Goal: Task Accomplishment & Management: Manage account settings

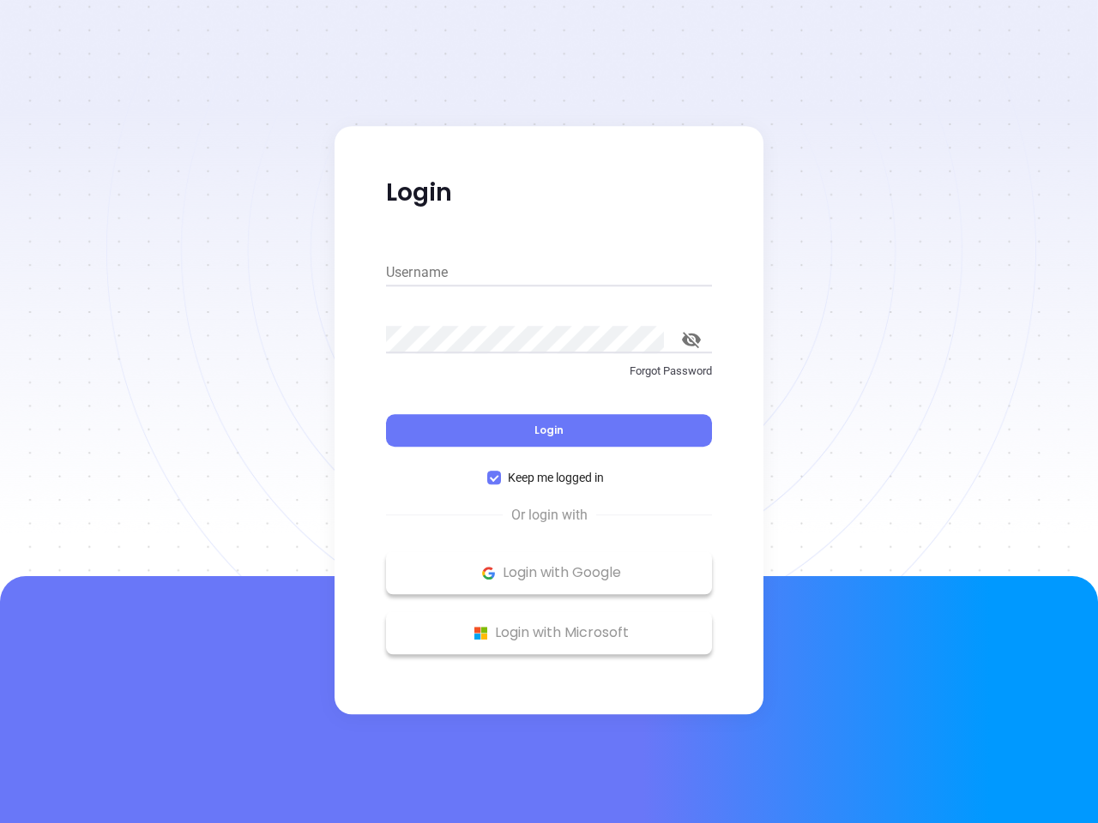
click at [549, 412] on div "Login" at bounding box center [549, 420] width 326 height 53
click at [549, 273] on input "Username" at bounding box center [549, 272] width 326 height 27
click at [691, 340] on icon "toggle password visibility" at bounding box center [691, 340] width 19 height 16
click at [549, 431] on span "Login" at bounding box center [548, 430] width 29 height 15
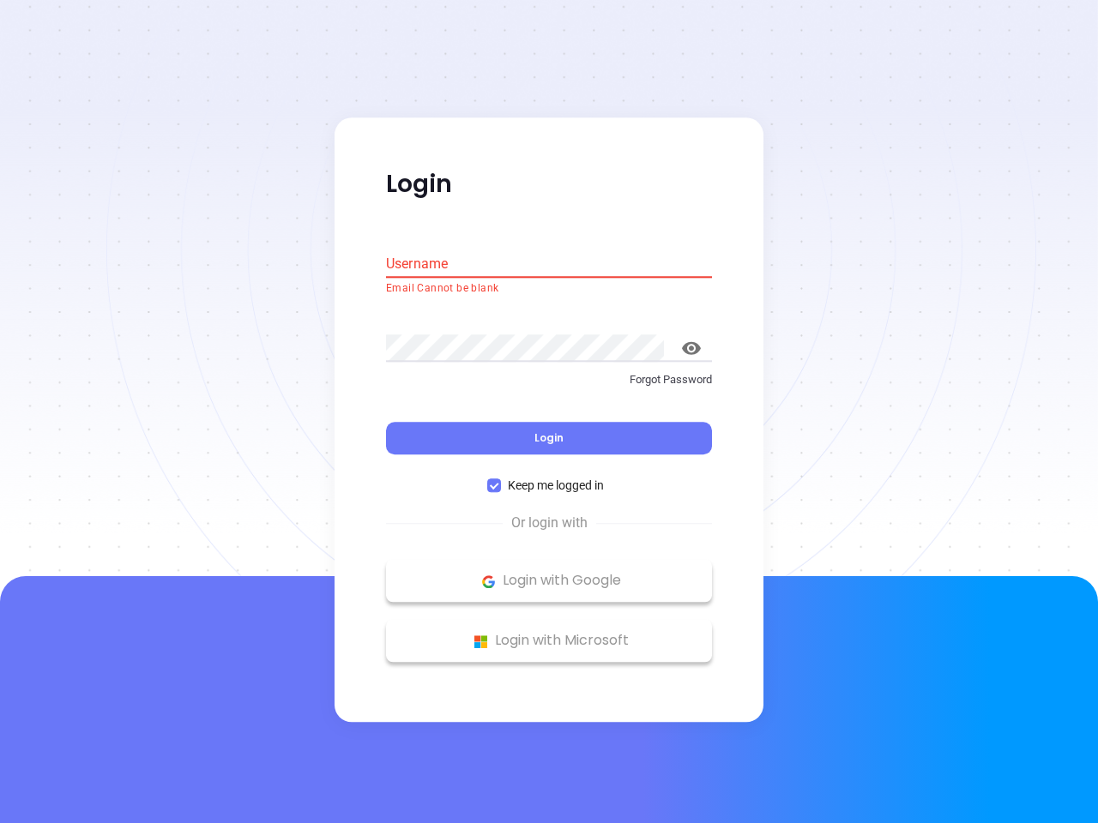
click at [549, 478] on span "Keep me logged in" at bounding box center [556, 486] width 110 height 19
click at [501, 479] on input "Keep me logged in" at bounding box center [494, 486] width 14 height 14
checkbox input "false"
click at [549, 573] on p "Login with Google" at bounding box center [549, 582] width 309 height 26
click at [549, 633] on p "Login with Microsoft" at bounding box center [549, 642] width 309 height 26
